Goal: Information Seeking & Learning: Check status

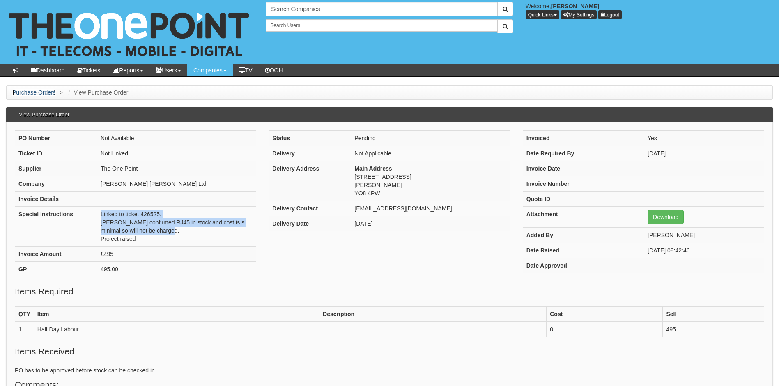
click at [37, 94] on link "Purchase Orders" at bounding box center [34, 92] width 44 height 7
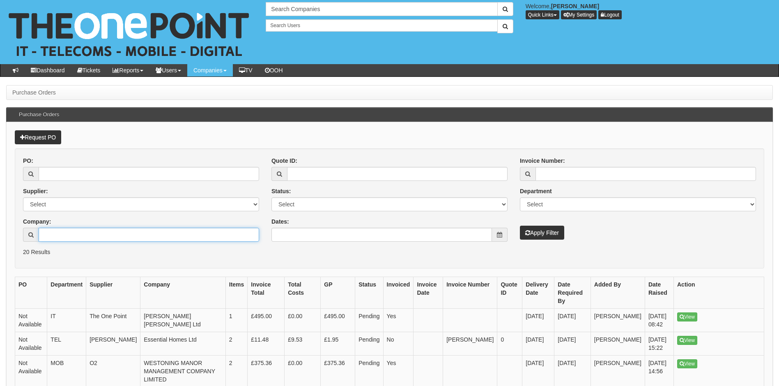
click at [65, 234] on input "Company:" at bounding box center [149, 234] width 220 height 14
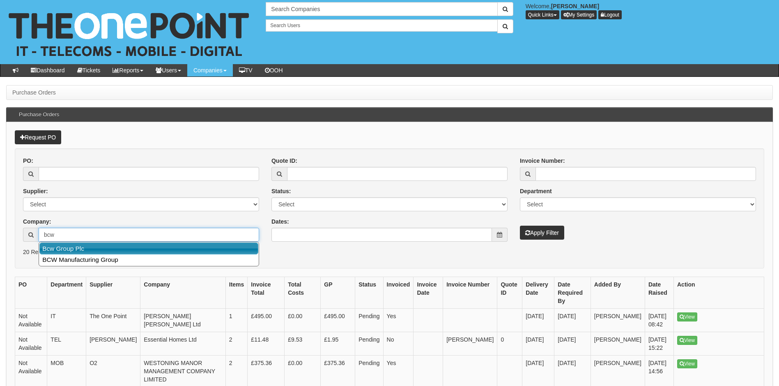
click at [67, 246] on link "Bcw Group Plc" at bounding box center [148, 248] width 219 height 12
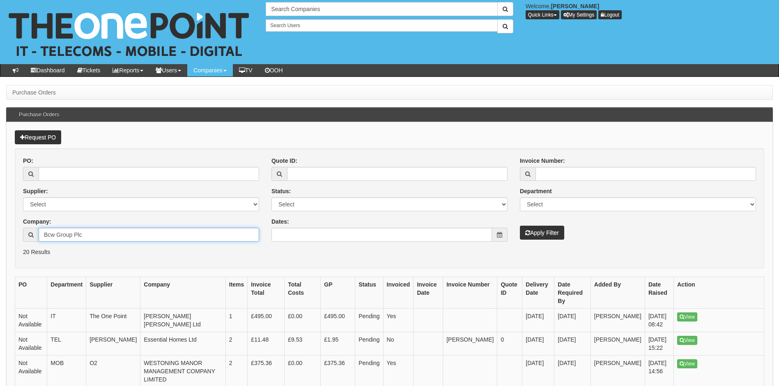
type input "Bcw Group Plc"
click at [537, 232] on button "Apply Filter" at bounding box center [542, 232] width 44 height 14
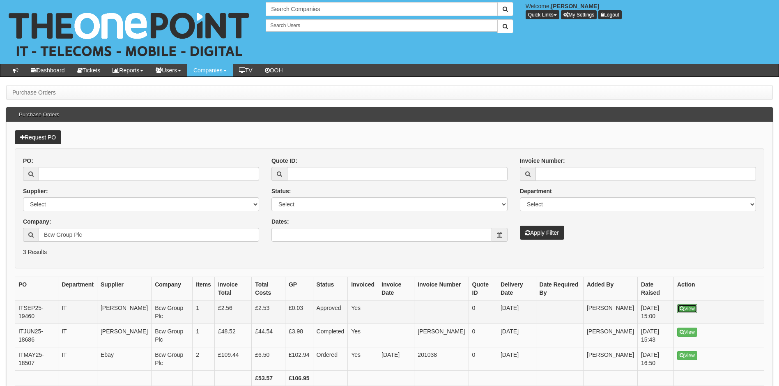
click at [686, 308] on link "View" at bounding box center [687, 308] width 20 height 9
drag, startPoint x: 41, startPoint y: 318, endPoint x: 18, endPoint y: 310, distance: 24.4
click at [18, 310] on td "ITSEP25-19460" at bounding box center [36, 311] width 43 height 23
copy td "ITSEP25-19460"
click at [133, 234] on input "Bcw Group Plc" at bounding box center [149, 234] width 220 height 14
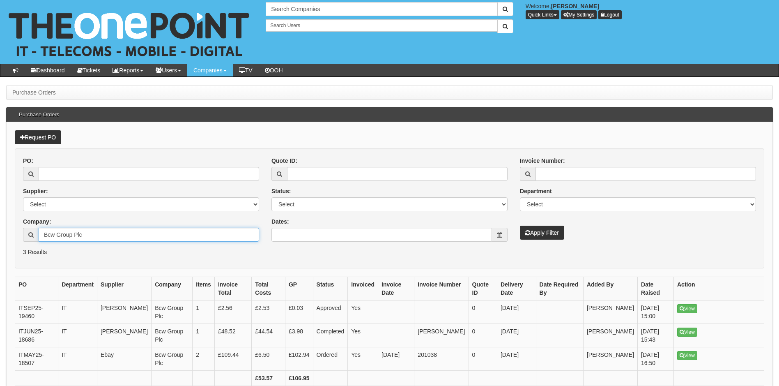
click at [133, 234] on input "Bcw Group Plc" at bounding box center [149, 234] width 220 height 14
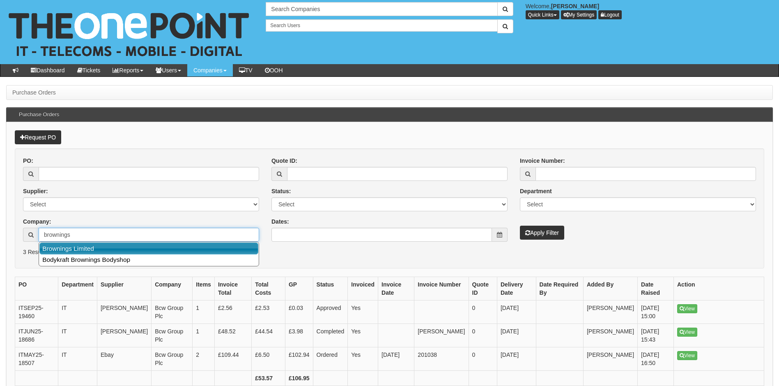
click at [138, 246] on link "Brownings Limited" at bounding box center [148, 248] width 219 height 12
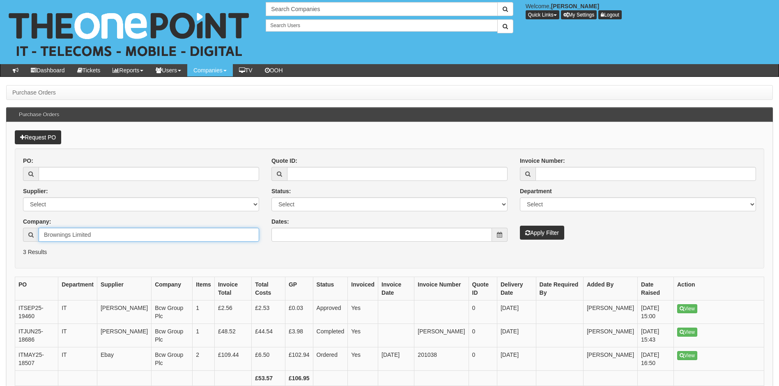
type input "Brownings Limited"
click at [529, 230] on icon "submit" at bounding box center [527, 233] width 5 height 6
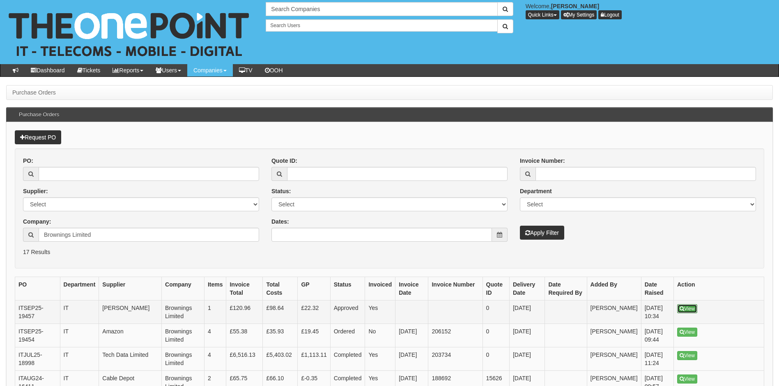
click at [690, 307] on link "View" at bounding box center [687, 308] width 20 height 9
drag, startPoint x: 48, startPoint y: 317, endPoint x: 15, endPoint y: 308, distance: 34.6
click at [15, 308] on td "ITSEP25-19457" at bounding box center [37, 311] width 45 height 23
copy td "ITSEP25-19457"
